Goal: Transaction & Acquisition: Book appointment/travel/reservation

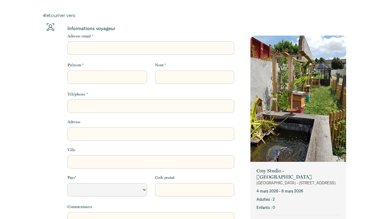
select select "Default select example"
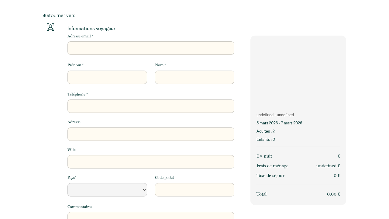
select select "Default select example"
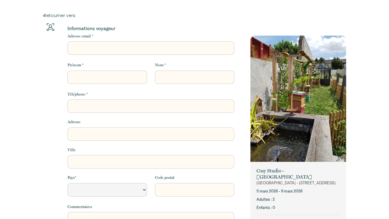
select select "Default select example"
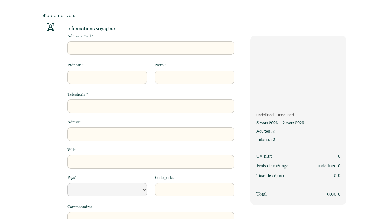
select select "Default select example"
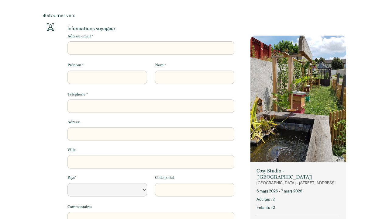
select select "Default select example"
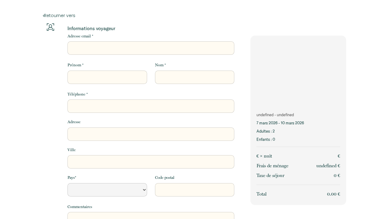
select select "Default select example"
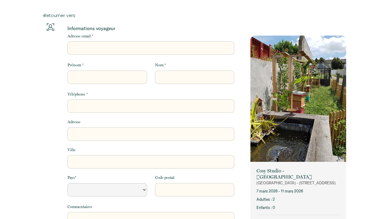
select select "Default select example"
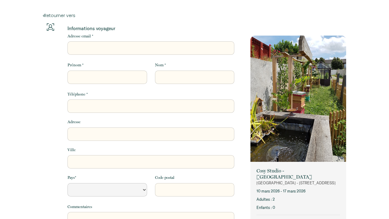
select select "Default select example"
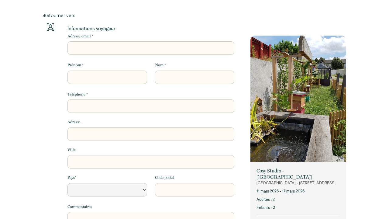
select select "Default select example"
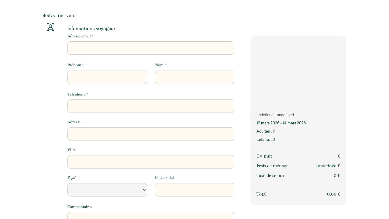
select select "Default select example"
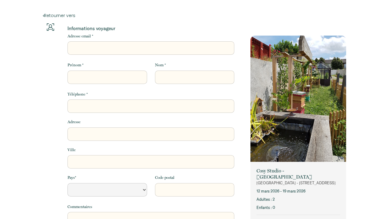
select select "Default select example"
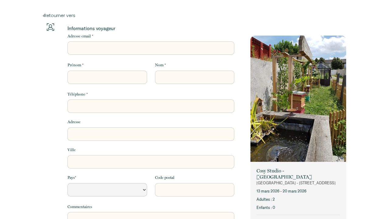
select select "Default select example"
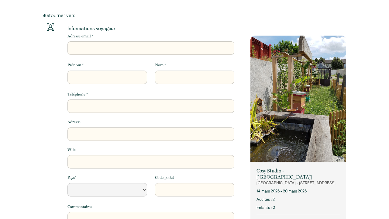
select select "Default select example"
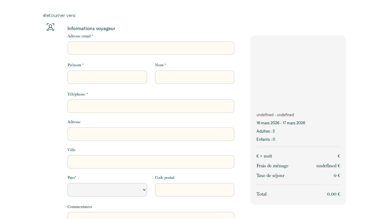
select select "Default select example"
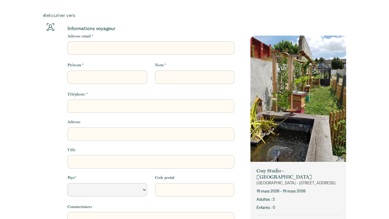
select select "Default select example"
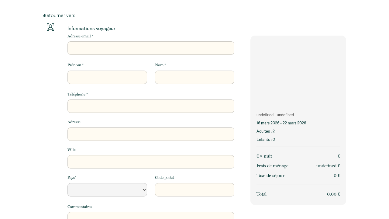
select select "Default select example"
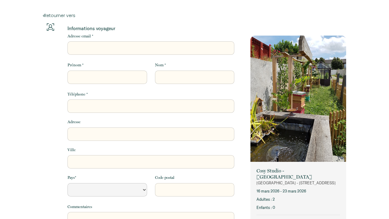
select select "Default select example"
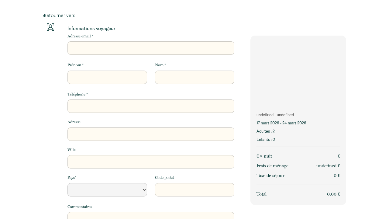
select select "Default select example"
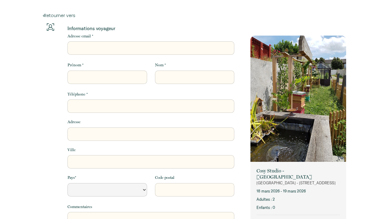
select select "Default select example"
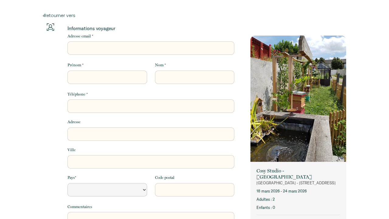
select select "Default select example"
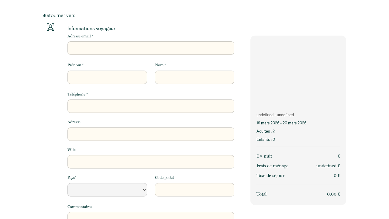
select select "Default select example"
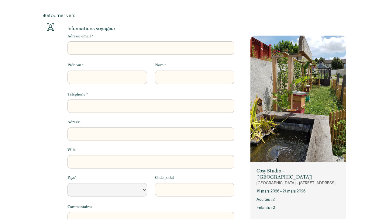
select select "Default select example"
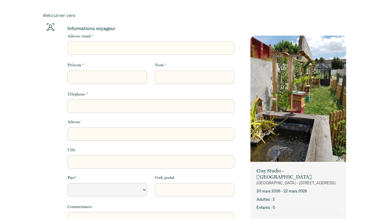
select select "Default select example"
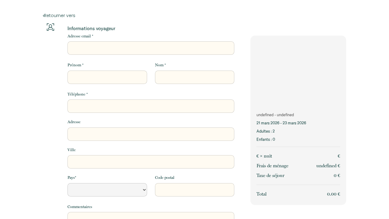
select select "Default select example"
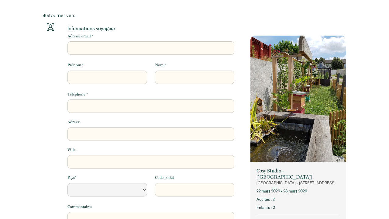
select select "Default select example"
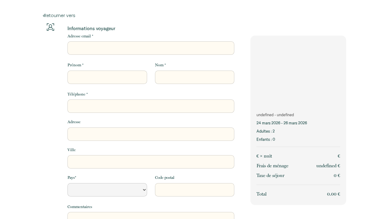
select select "Default select example"
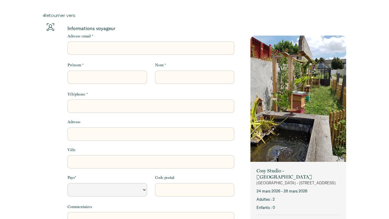
select select "Default select example"
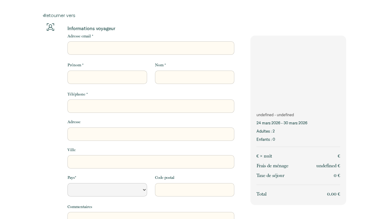
select select "Default select example"
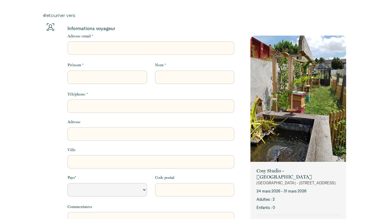
select select "Default select example"
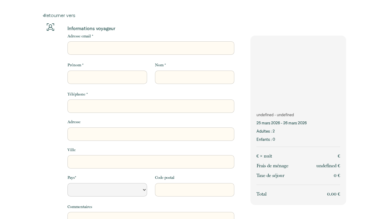
select select "Default select example"
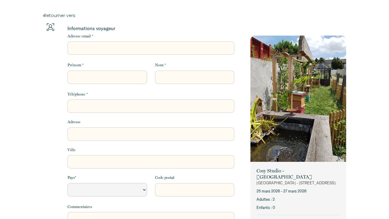
select select "Default select example"
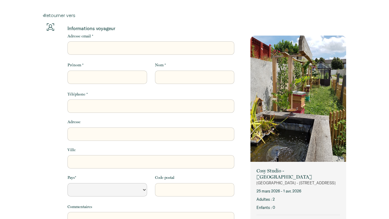
select select "Default select example"
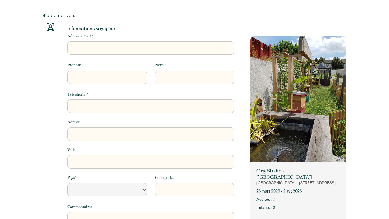
select select "Default select example"
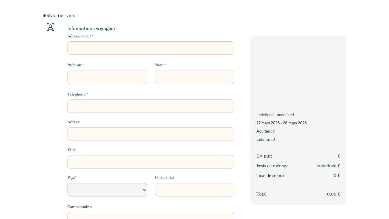
select select "Default select example"
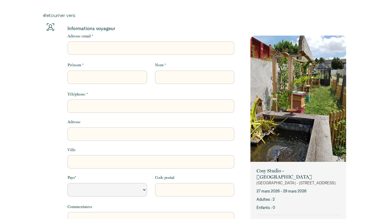
select select "Default select example"
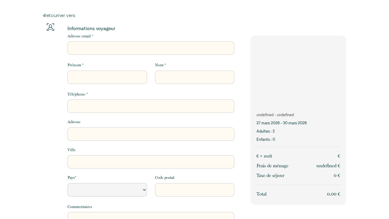
select select "Default select example"
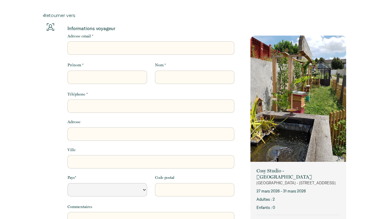
select select "Default select example"
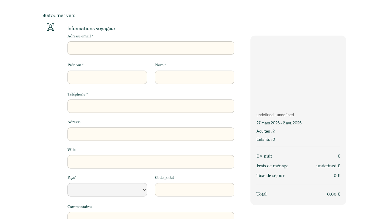
select select "Default select example"
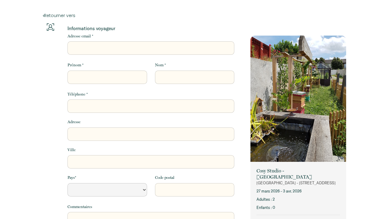
select select "Default select example"
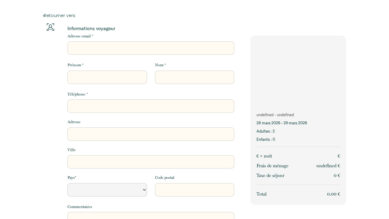
select select "Default select example"
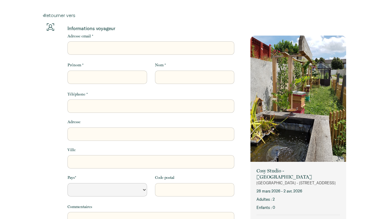
select select "Default select example"
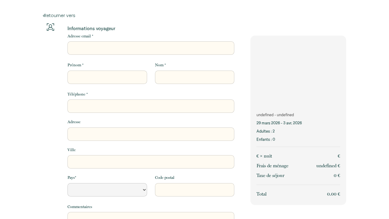
select select "Default select example"
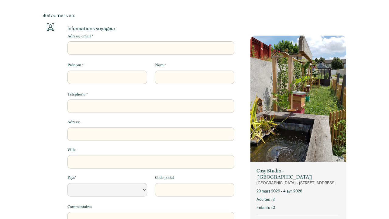
select select "Default select example"
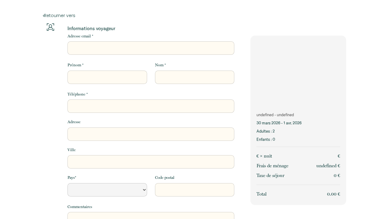
select select "Default select example"
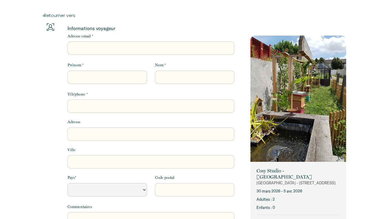
select select "Default select example"
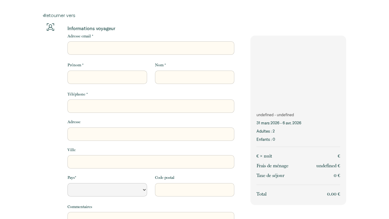
select select "Default select example"
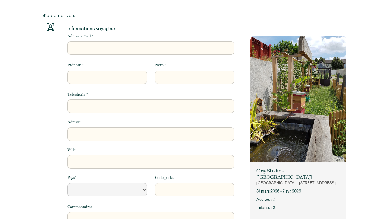
select select "Default select example"
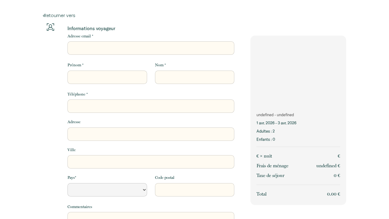
select select "Default select example"
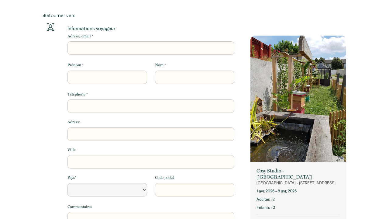
select select "Default select example"
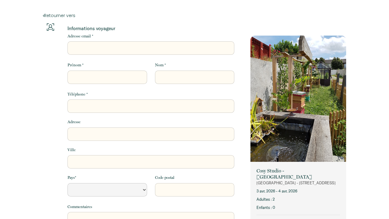
select select "Default select example"
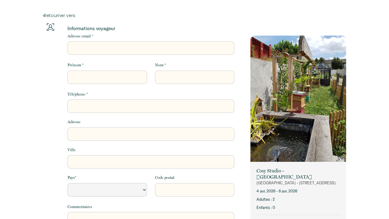
select select "Default select example"
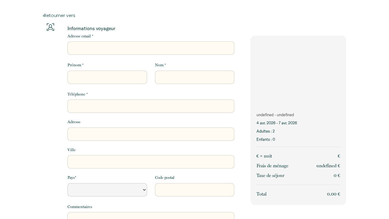
select select "Default select example"
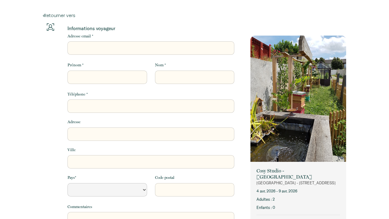
select select "Default select example"
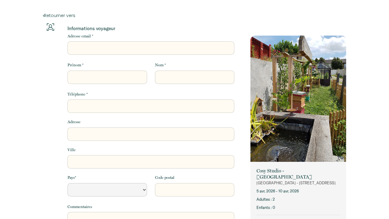
select select "Default select example"
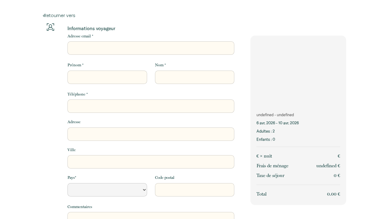
select select "Default select example"
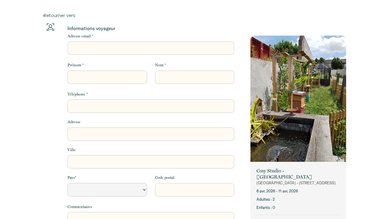
select select "Default select example"
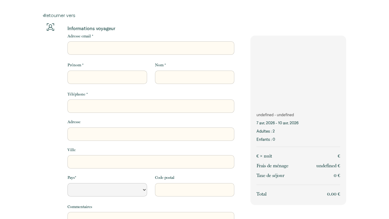
select select "Default select example"
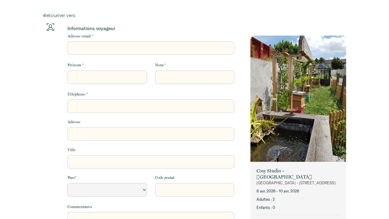
select select "Default select example"
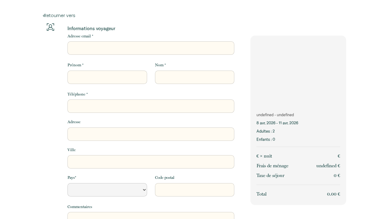
select select "Default select example"
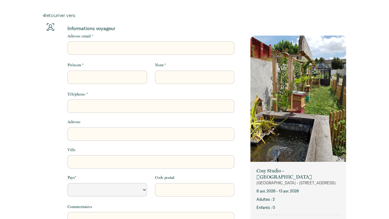
select select "Default select example"
